Goal: Transaction & Acquisition: Book appointment/travel/reservation

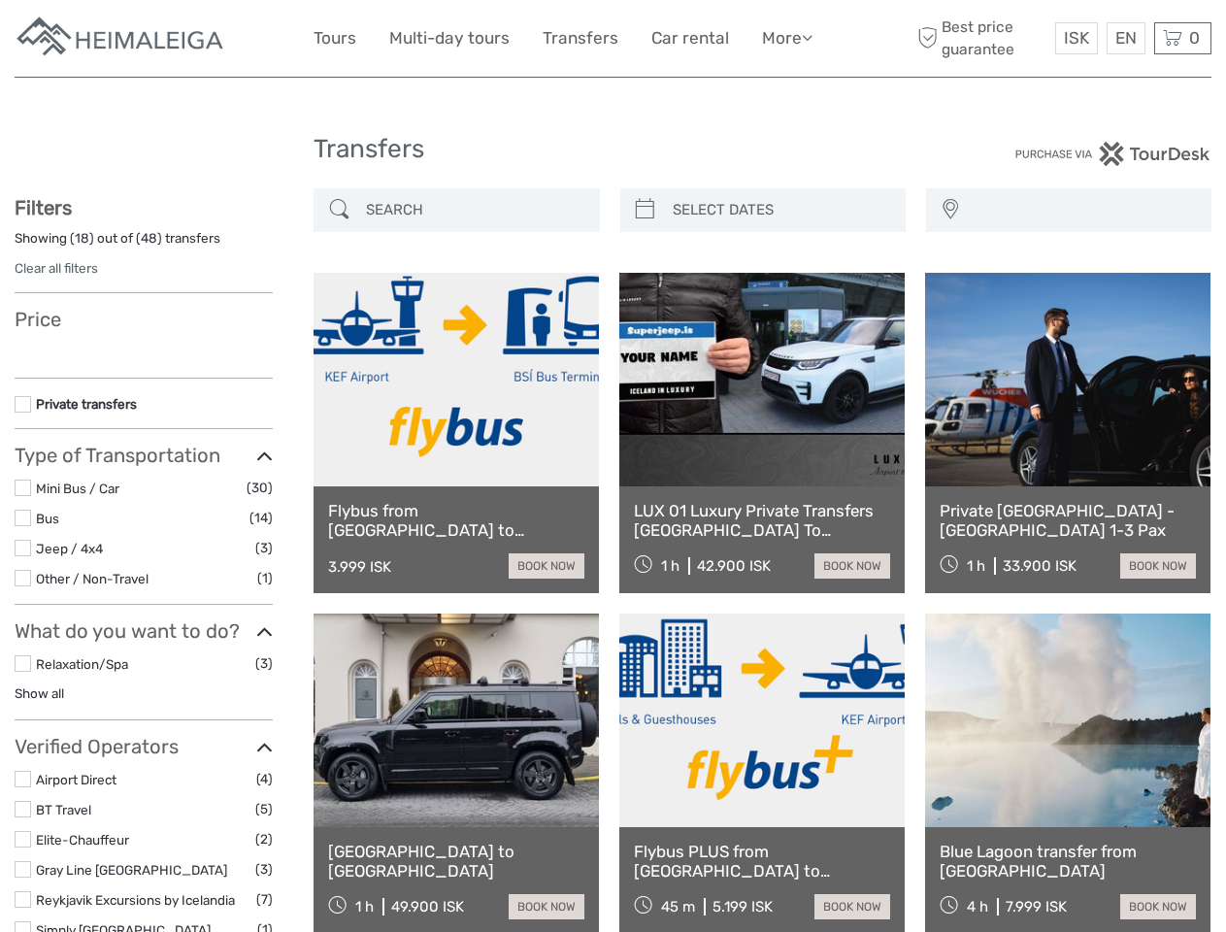
select select
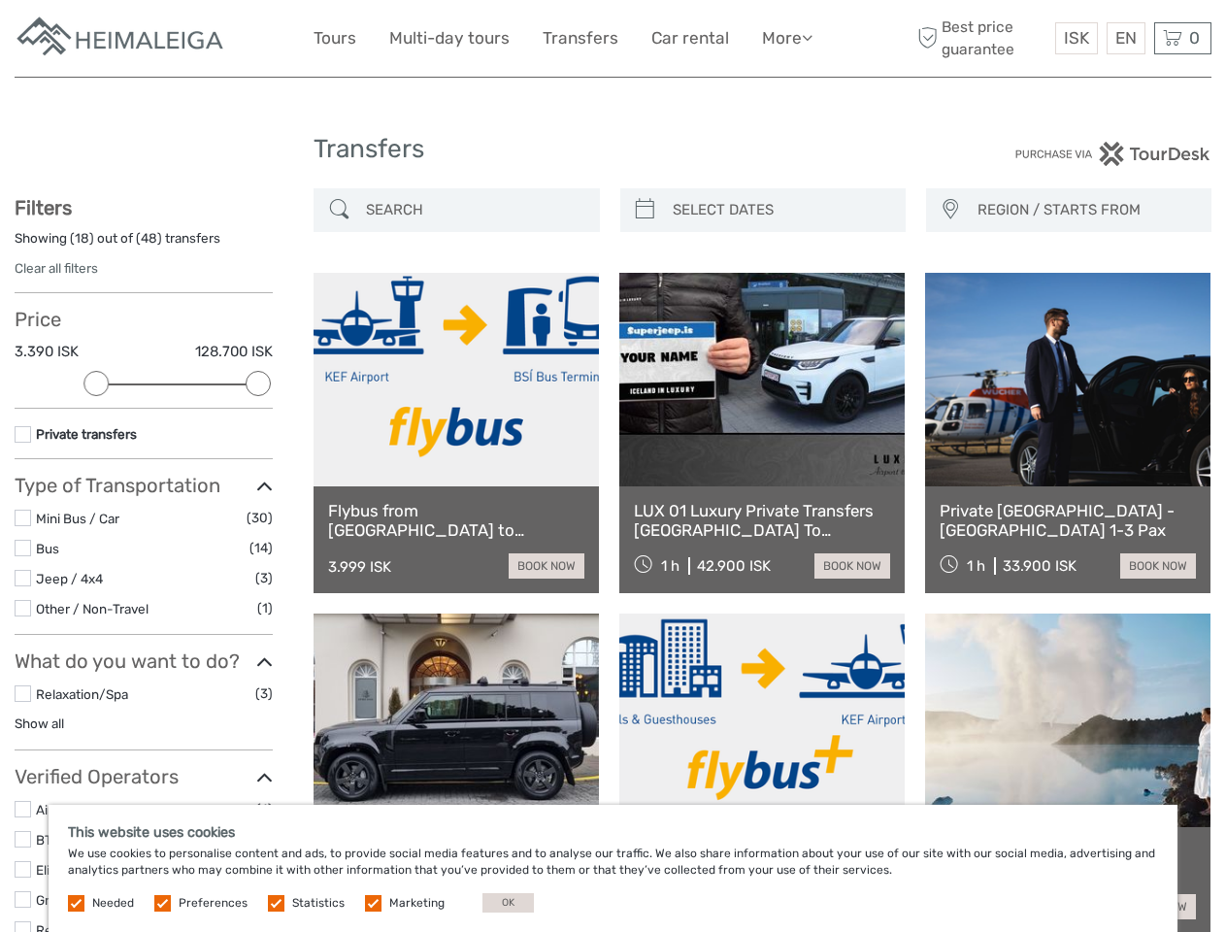
click at [785, 38] on link "More" at bounding box center [787, 38] width 50 height 28
click at [809, 37] on icon at bounding box center [807, 37] width 11 height 17
click at [1076, 38] on span "ISK" at bounding box center [1076, 37] width 25 height 19
click at [1125, 38] on div "EN English Español Deutsch" at bounding box center [1126, 38] width 39 height 32
click at [1183, 38] on div "0 Items Total 0 ISK Checkout The shopping cart is empty." at bounding box center [1182, 38] width 57 height 32
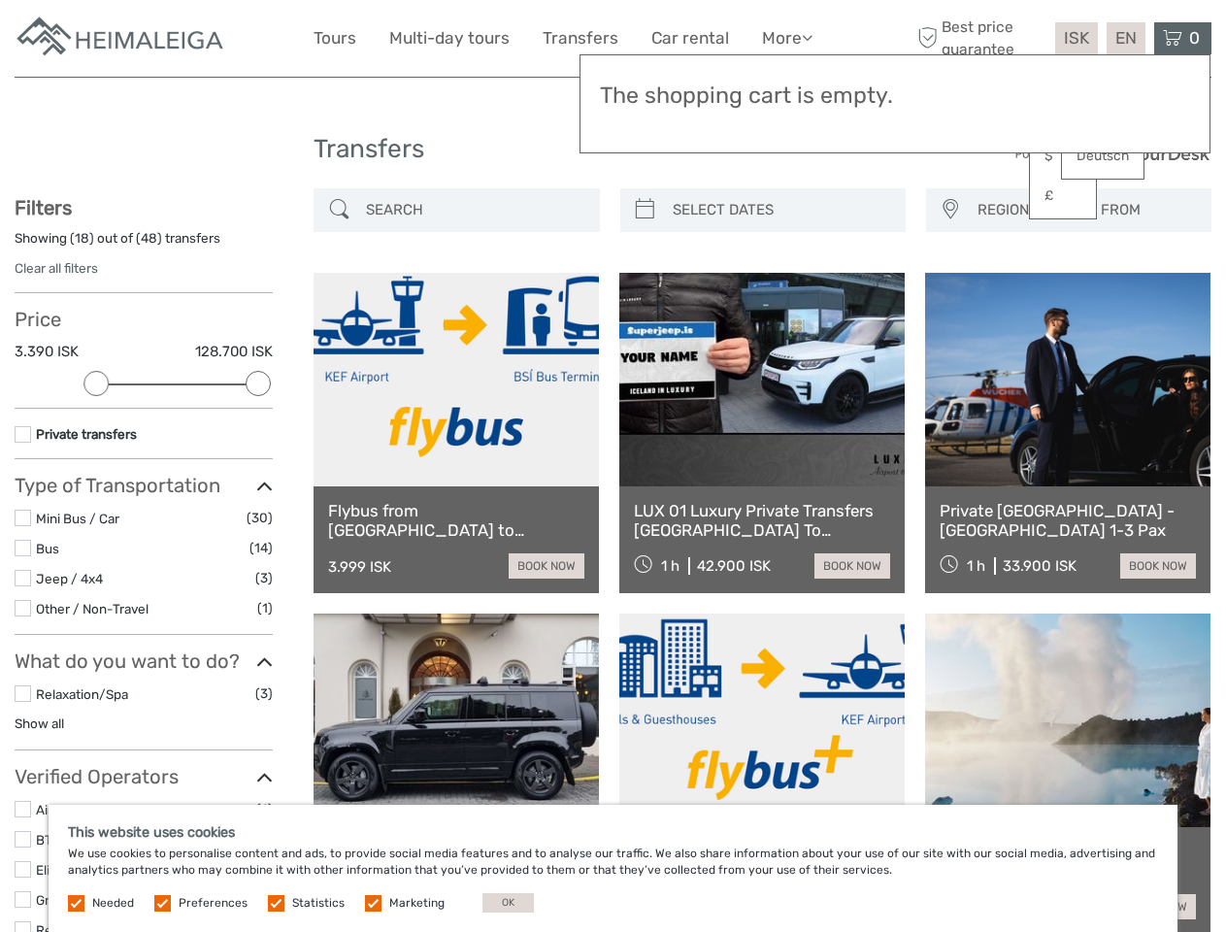
click at [96, 383] on div at bounding box center [95, 383] width 25 height 25
click at [258, 423] on div "Private transfers" at bounding box center [144, 441] width 258 height 36
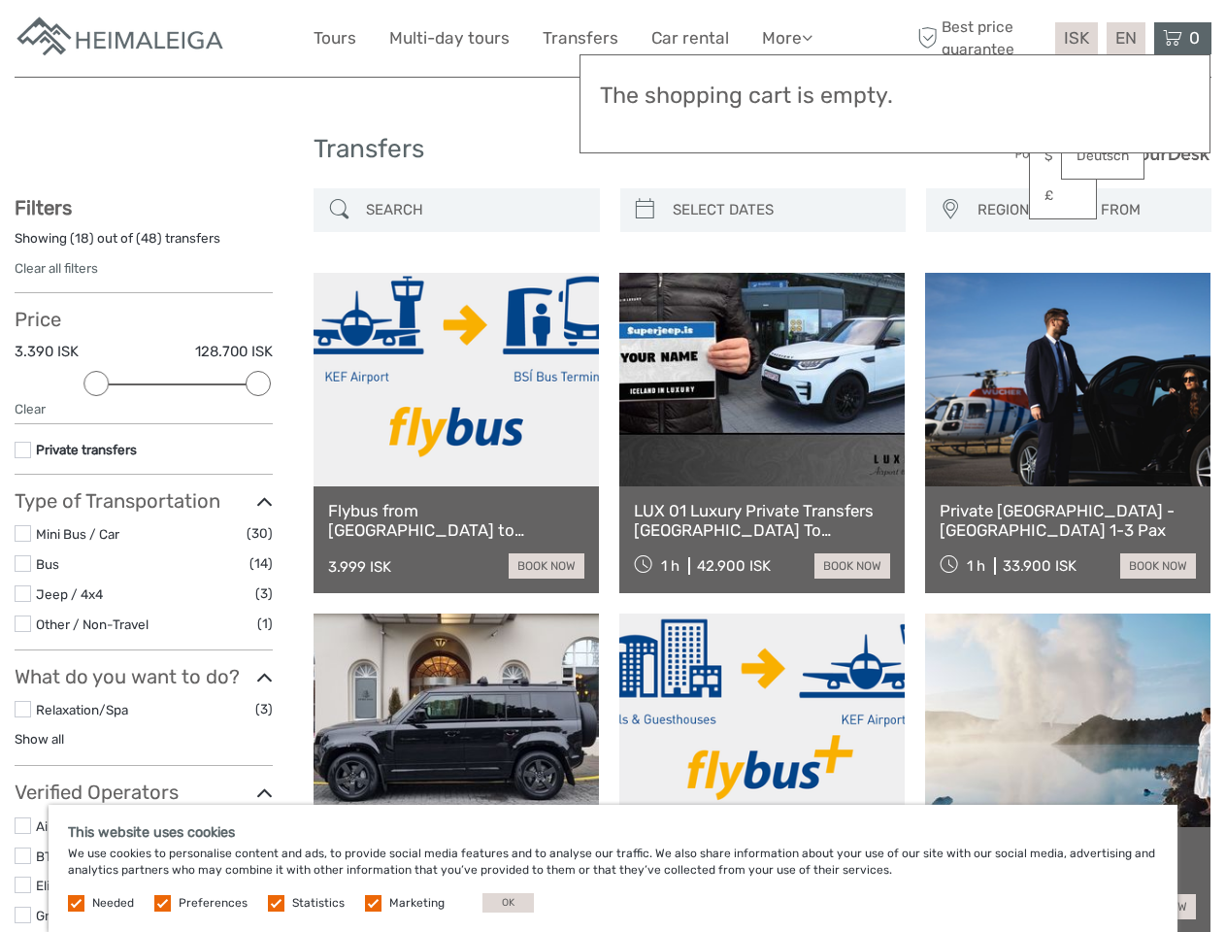
scroll to position [106, 0]
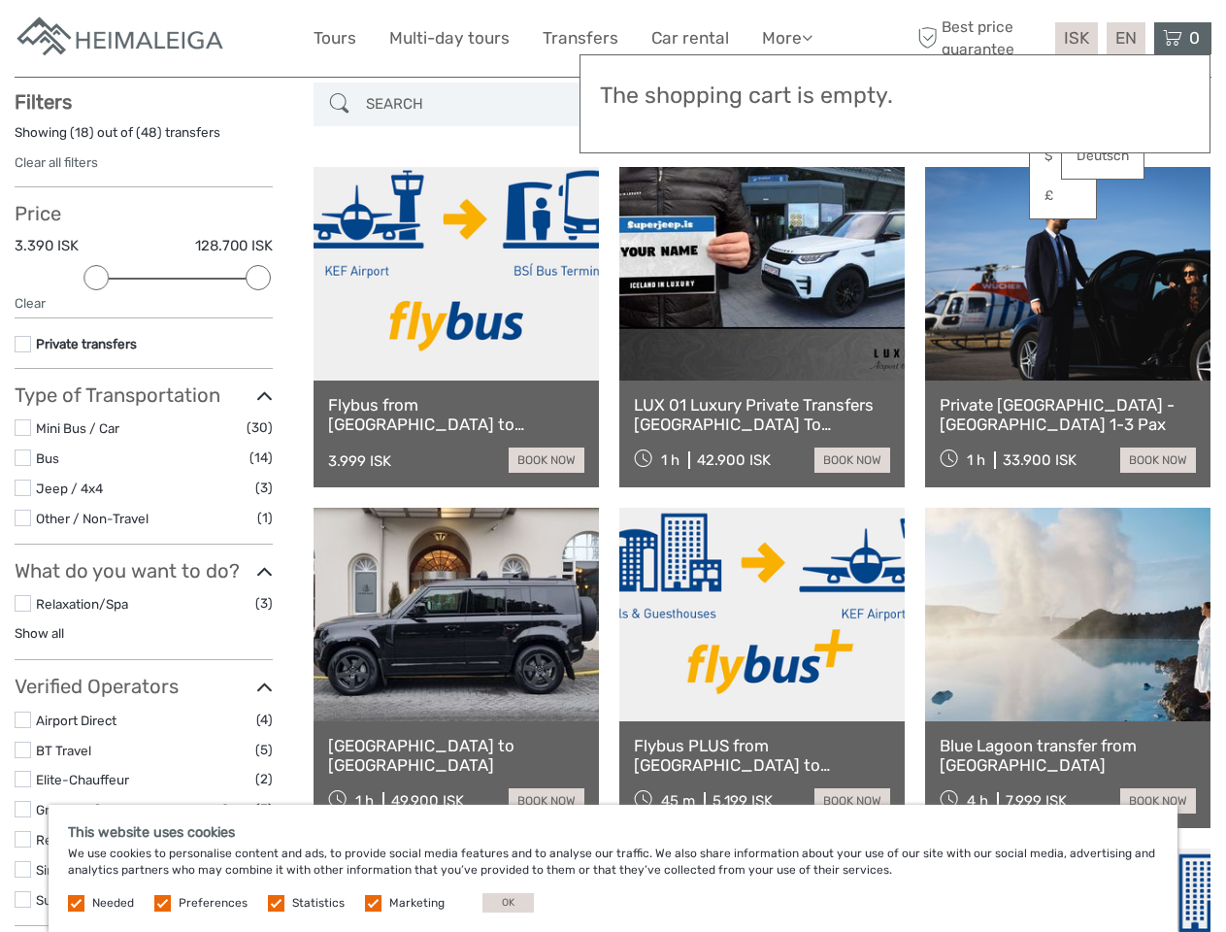
click at [645, 210] on link at bounding box center [761, 274] width 285 height 214
click at [780, 210] on link at bounding box center [761, 274] width 285 height 214
click at [950, 210] on link at bounding box center [1067, 274] width 285 height 214
